Goal: Obtain resource: Obtain resource

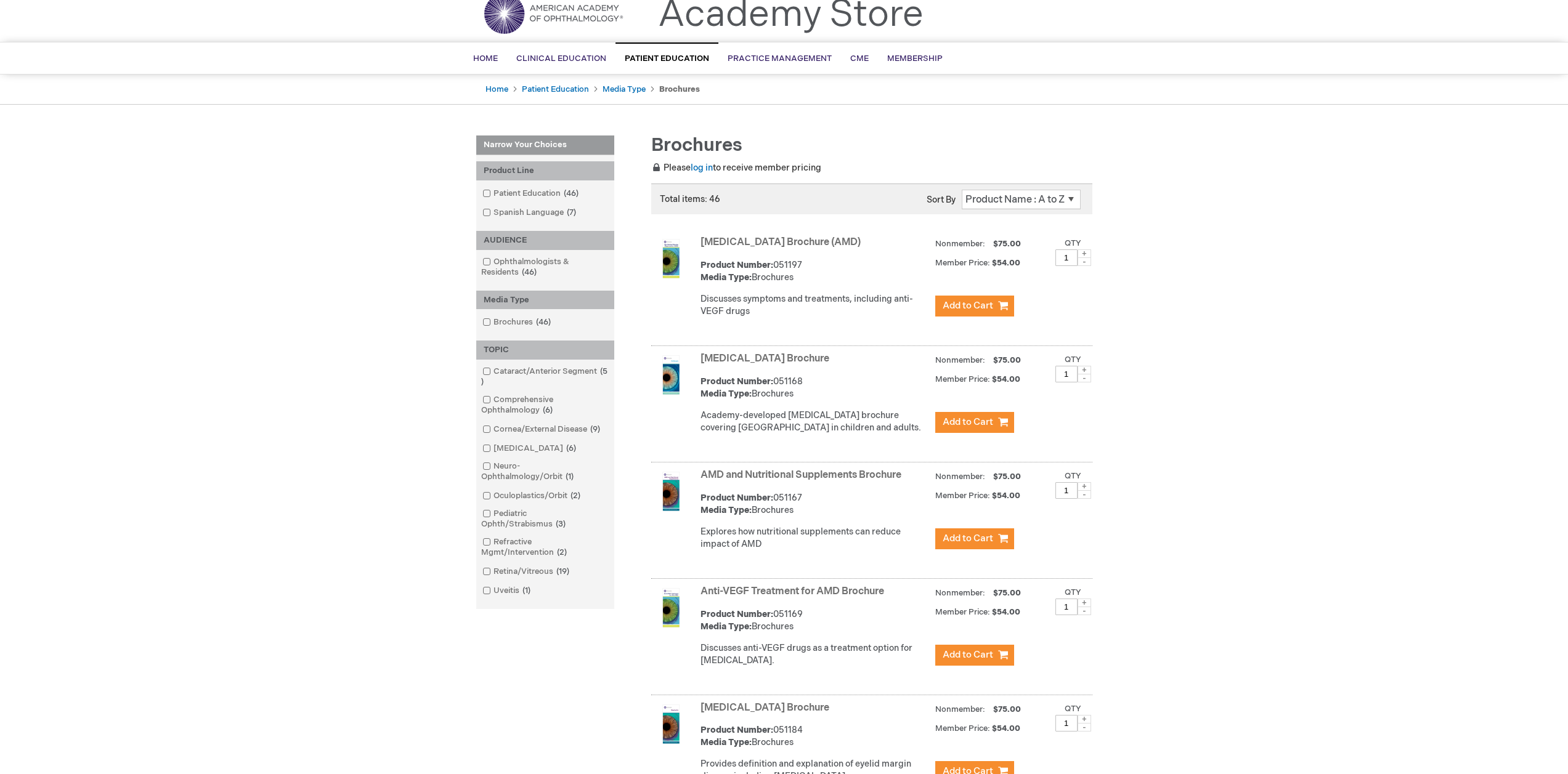
scroll to position [99, 0]
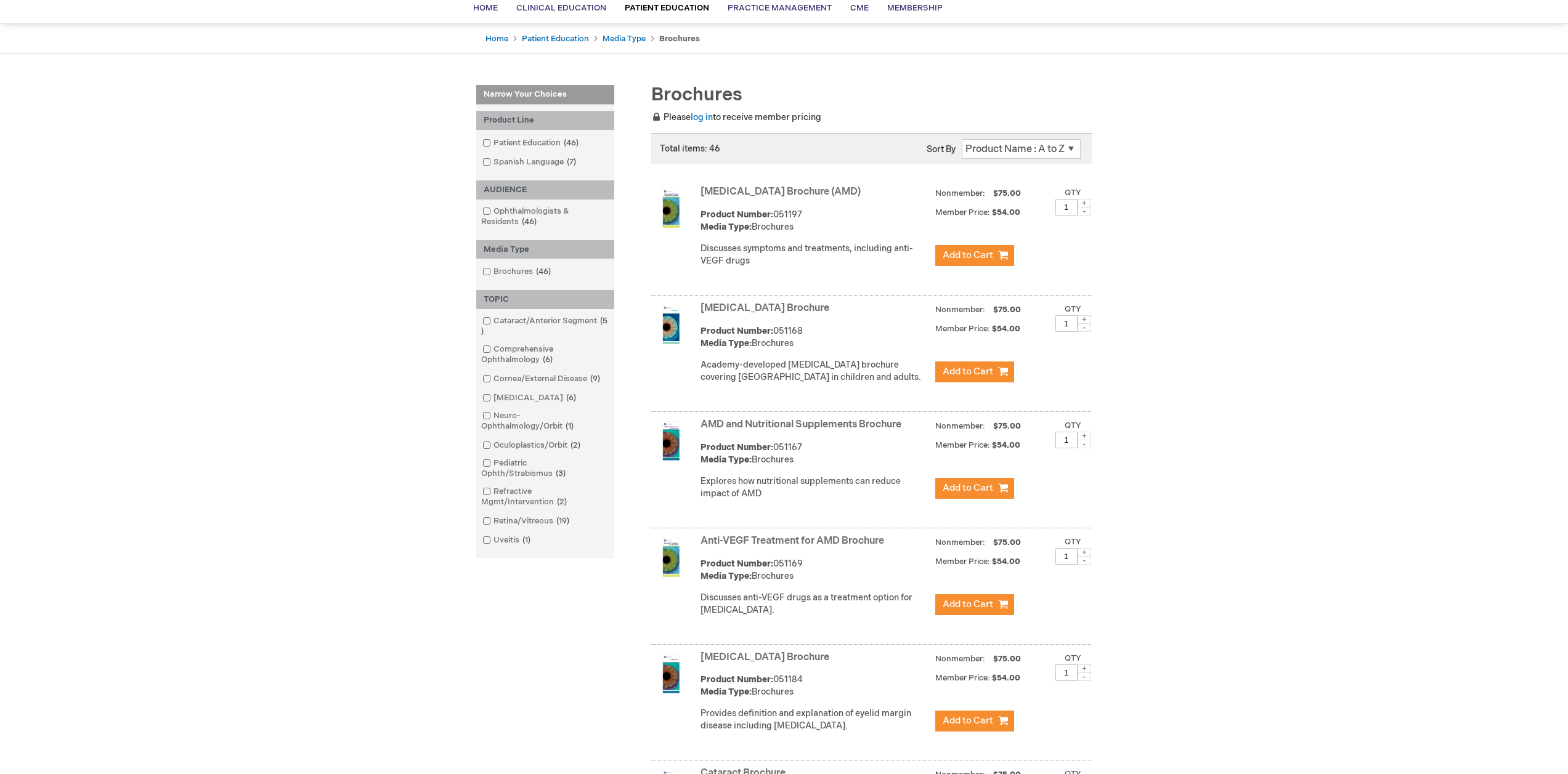
click at [732, 431] on link "AMD and Nutritional Supplements Brochure" at bounding box center [800, 425] width 200 height 12
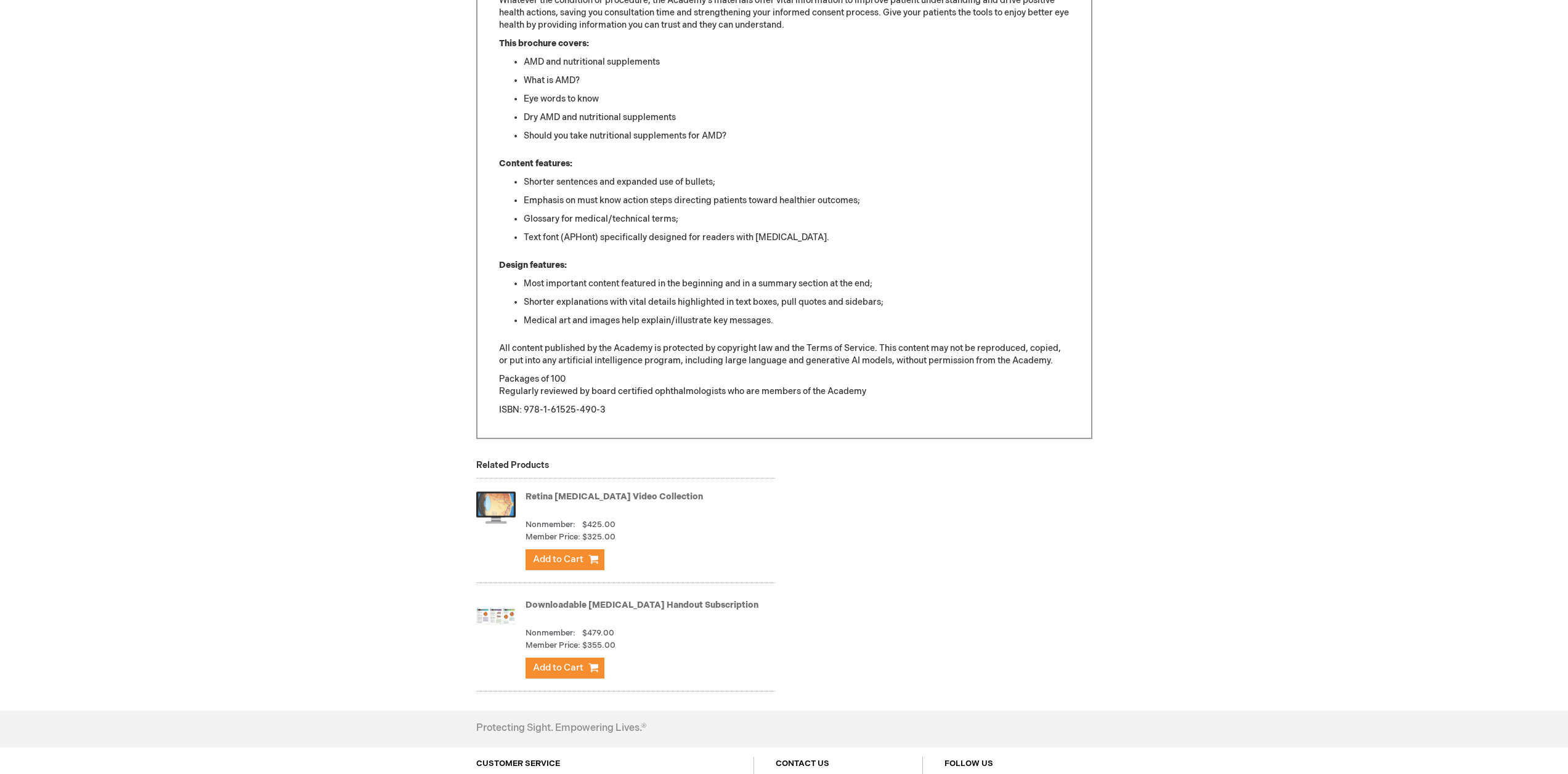
scroll to position [837, 0]
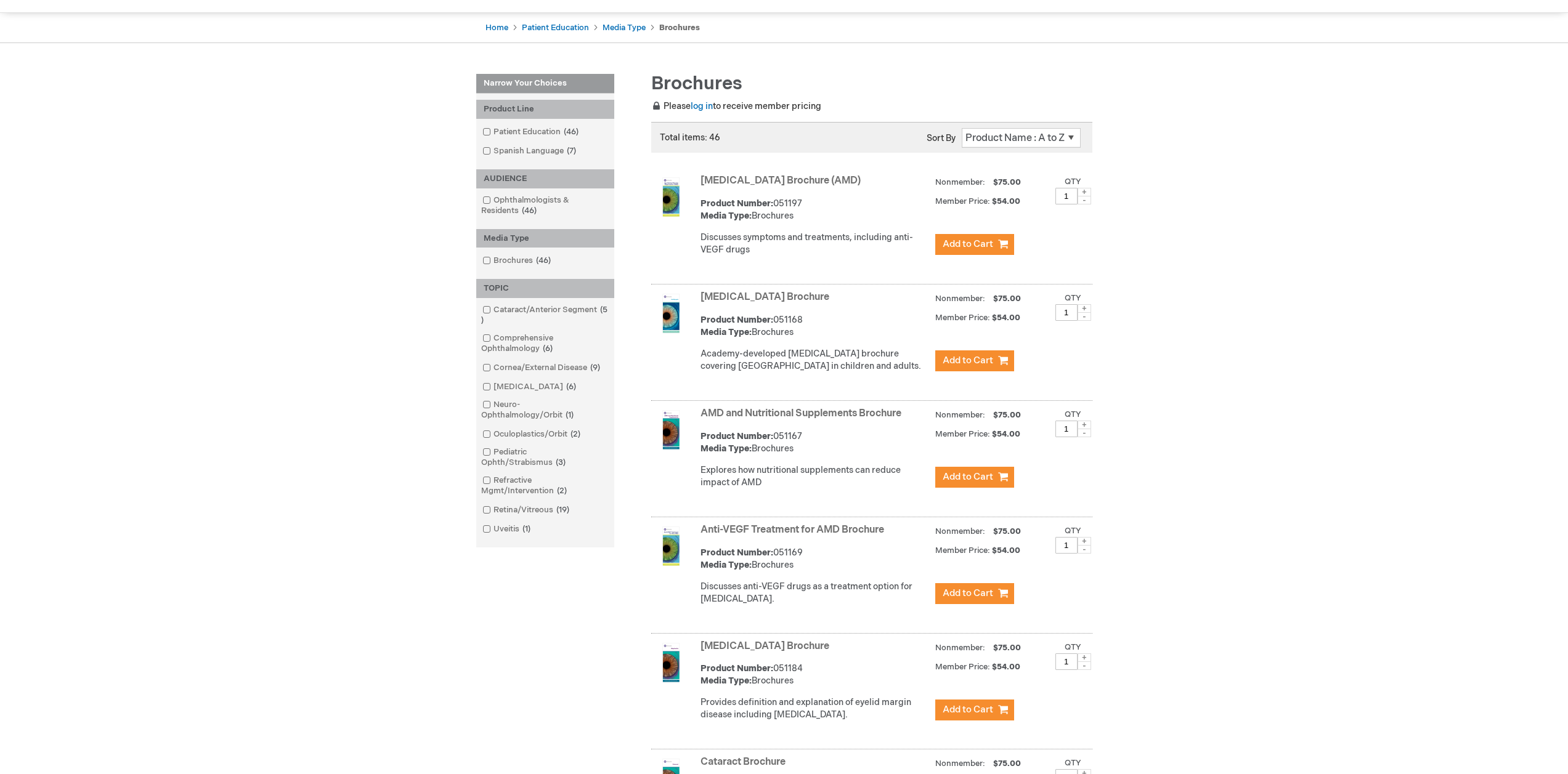
scroll to position [101, 0]
